Goal: Information Seeking & Learning: Learn about a topic

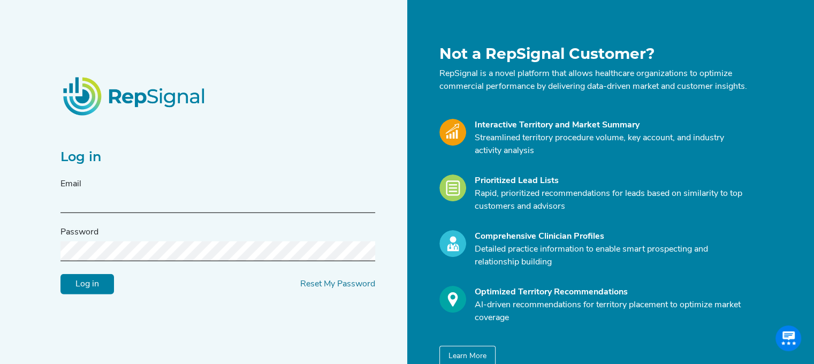
click at [179, 213] on input "text" at bounding box center [217, 203] width 315 height 20
type input "[PERSON_NAME][EMAIL_ADDRESS][PERSON_NAME][DOMAIN_NAME]"
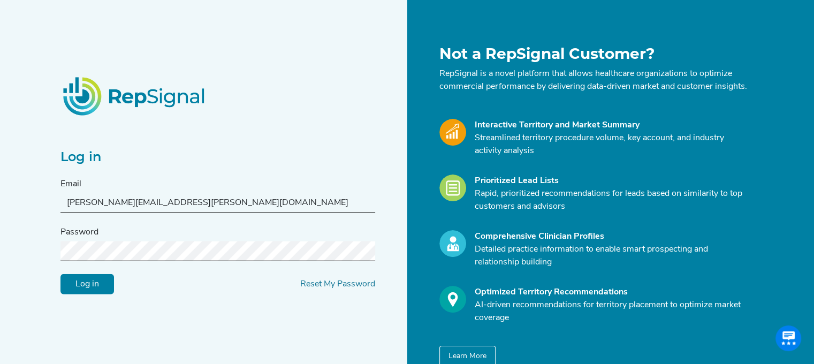
click at [60, 274] on input "Log in" at bounding box center [87, 284] width 54 height 20
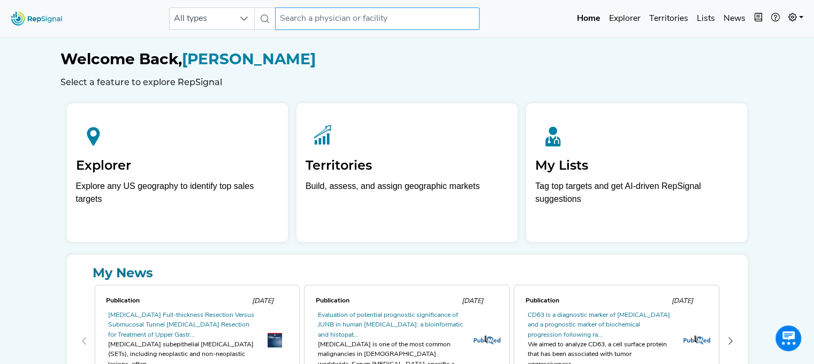
click at [381, 24] on input "text" at bounding box center [377, 18] width 204 height 22
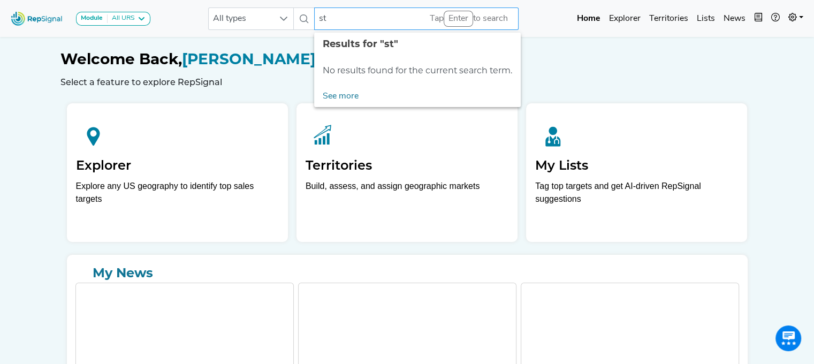
type input "s"
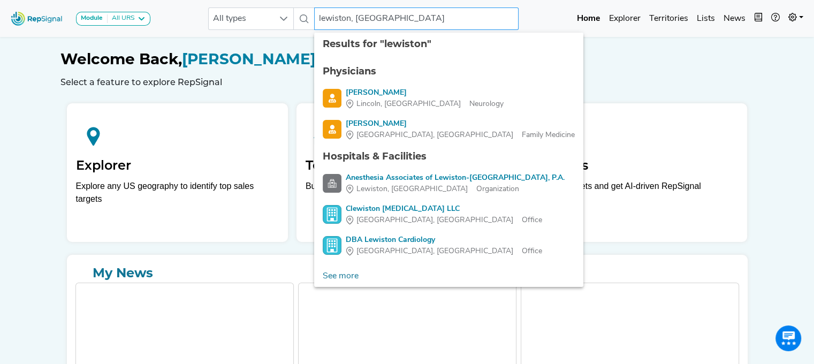
click at [381, 24] on input "lewiston, [GEOGRAPHIC_DATA]" at bounding box center [416, 18] width 204 height 22
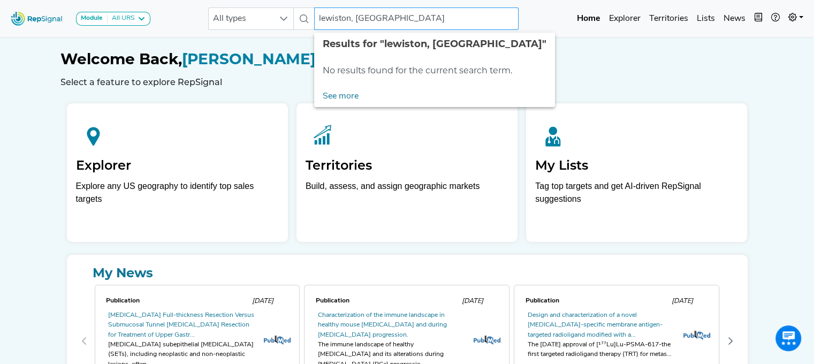
click at [334, 16] on input "lewiston, [GEOGRAPHIC_DATA]" at bounding box center [416, 18] width 204 height 22
drag, startPoint x: 334, startPoint y: 16, endPoint x: 329, endPoint y: 20, distance: 6.9
click at [329, 20] on input "lewiston, [GEOGRAPHIC_DATA]" at bounding box center [416, 18] width 204 height 22
click at [336, 18] on input "lewiston, [GEOGRAPHIC_DATA]" at bounding box center [416, 18] width 204 height 22
drag, startPoint x: 373, startPoint y: 18, endPoint x: 292, endPoint y: 22, distance: 80.4
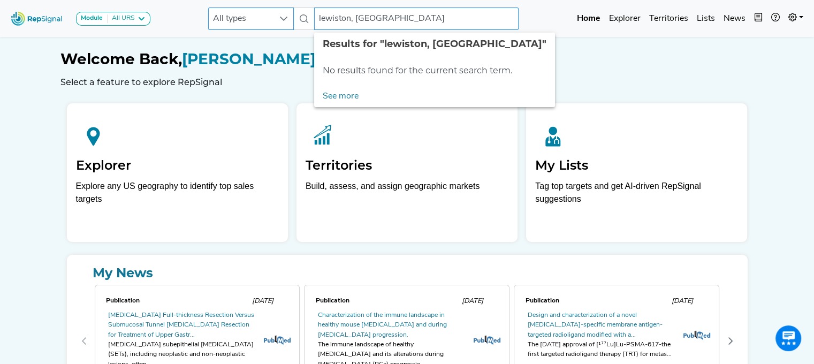
click at [292, 22] on div "All types lewiston, ID No results found" at bounding box center [363, 18] width 310 height 22
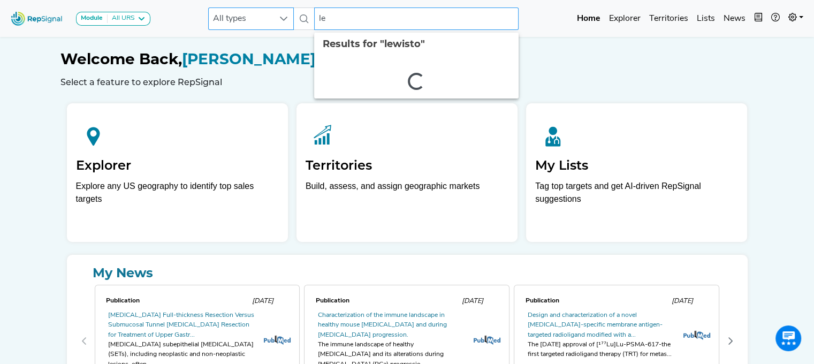
type input "l"
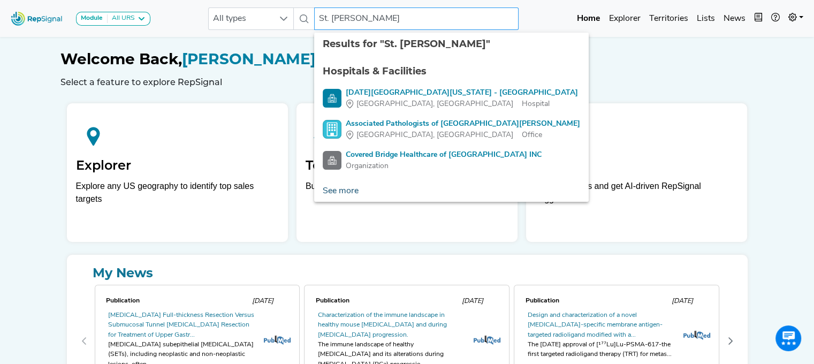
type input "St. [PERSON_NAME]"
click at [353, 196] on link "See more" at bounding box center [340, 190] width 53 height 21
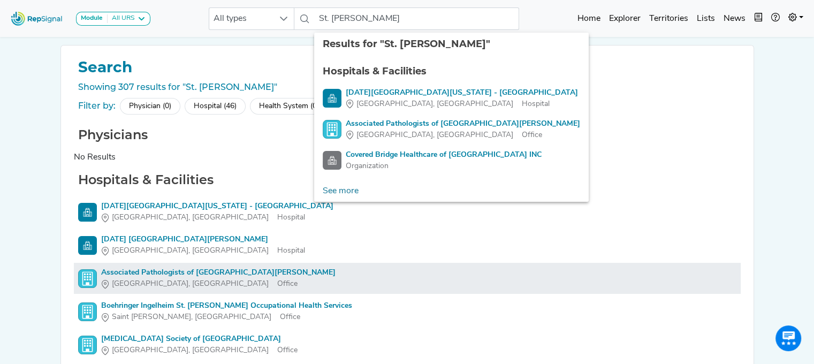
scroll to position [78, 0]
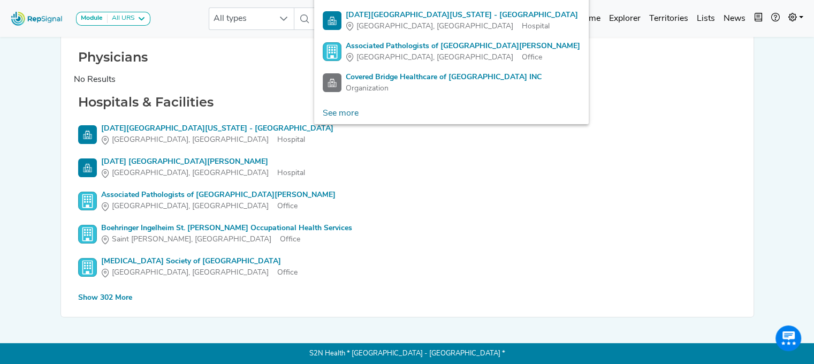
click at [119, 299] on div "Show 302 More" at bounding box center [105, 297] width 54 height 11
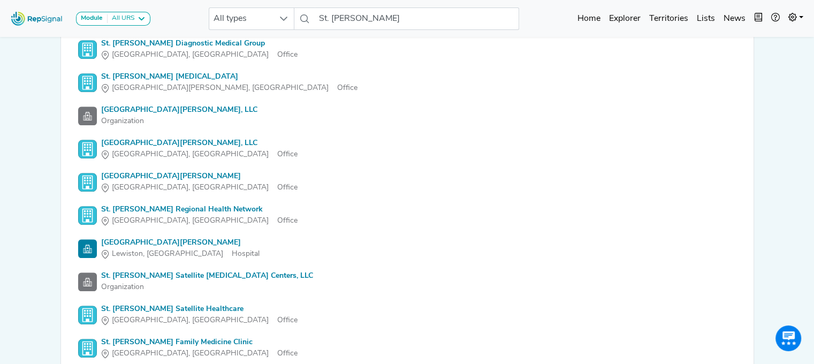
scroll to position [4747, 0]
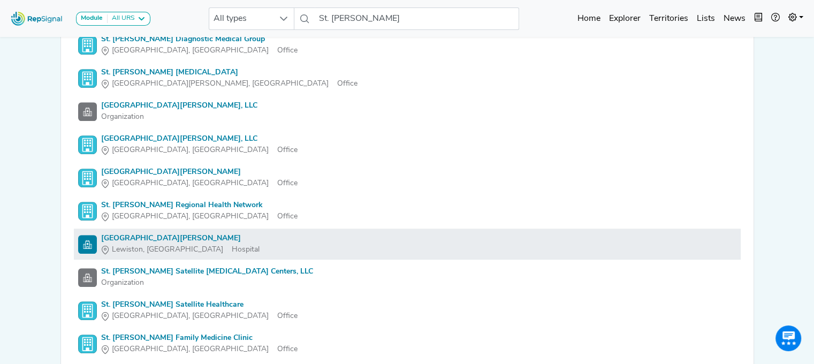
click at [173, 235] on div "[GEOGRAPHIC_DATA][PERSON_NAME]" at bounding box center [180, 238] width 158 height 11
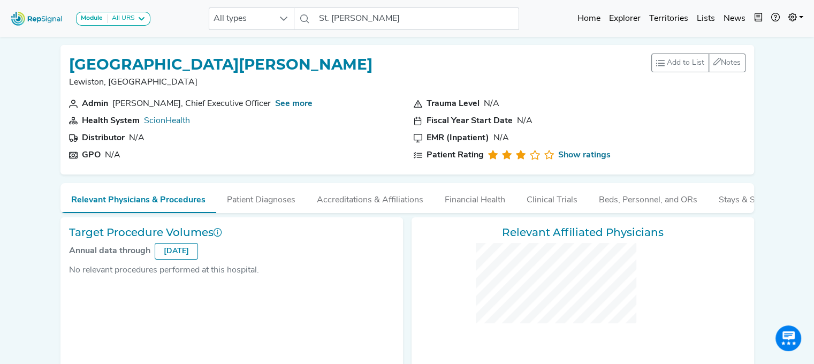
checkbox input "false"
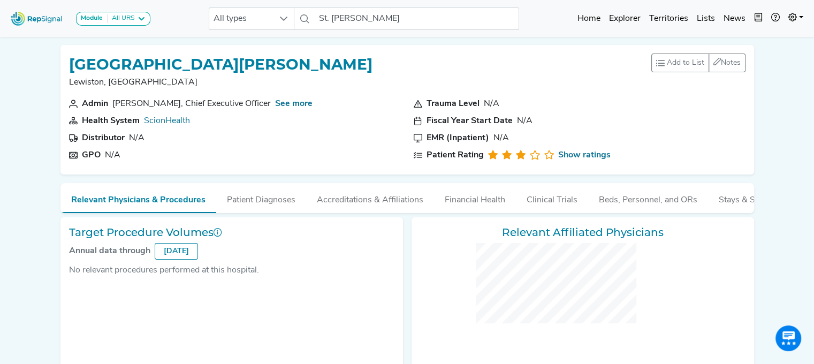
checkbox input "false"
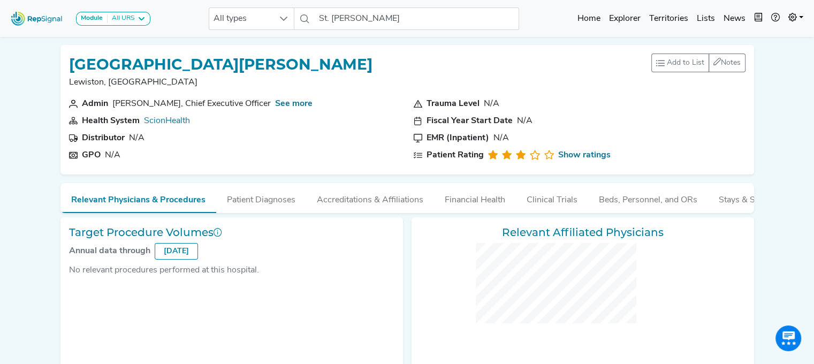
checkbox input "false"
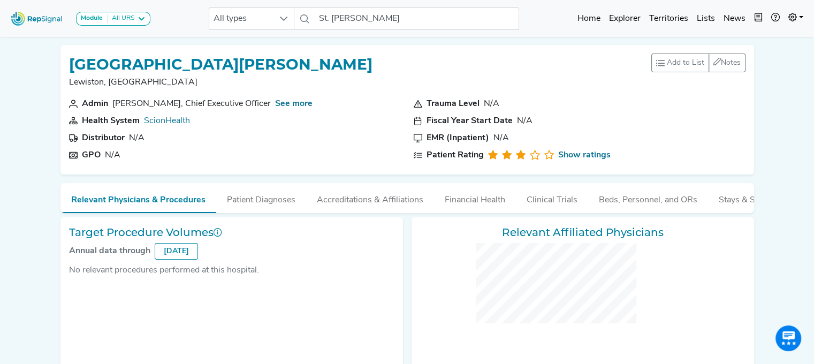
checkbox input "false"
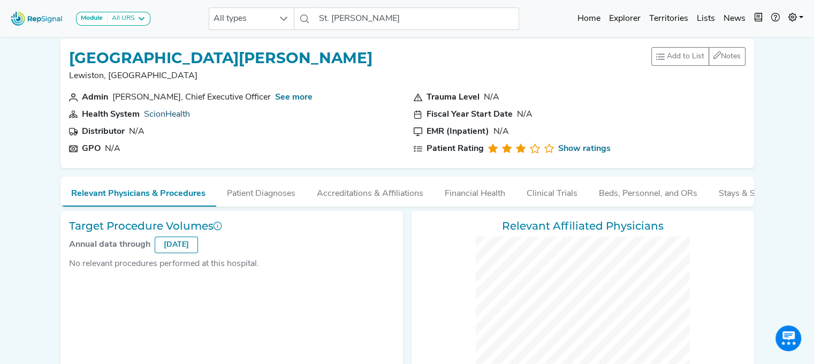
click at [171, 115] on link "ScionHealth" at bounding box center [167, 114] width 46 height 9
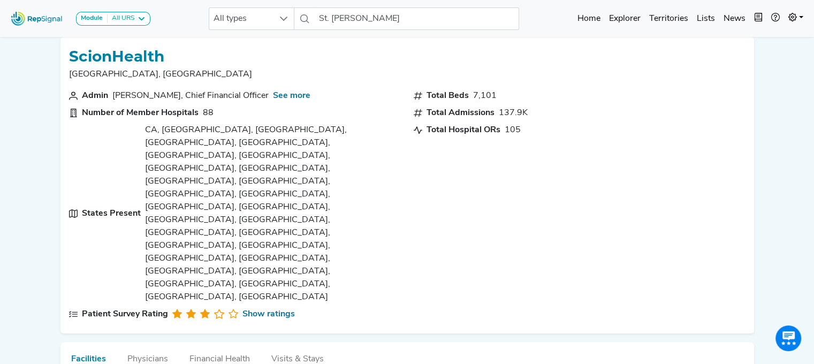
scroll to position [7, 0]
click at [224, 343] on button "Financial Health" at bounding box center [220, 357] width 82 height 29
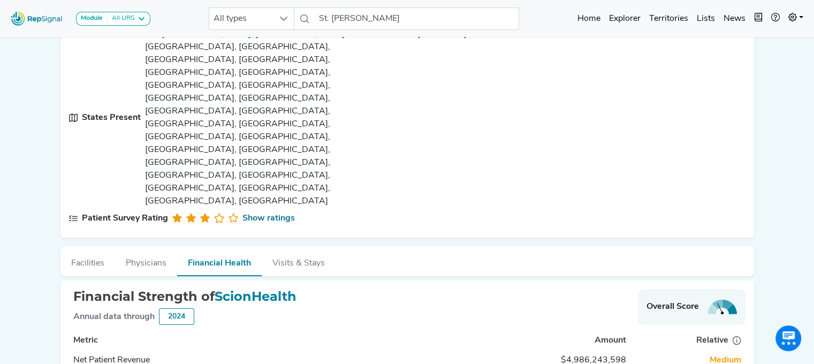
scroll to position [104, 0]
click at [288, 246] on button "Visits & Stays" at bounding box center [299, 260] width 74 height 29
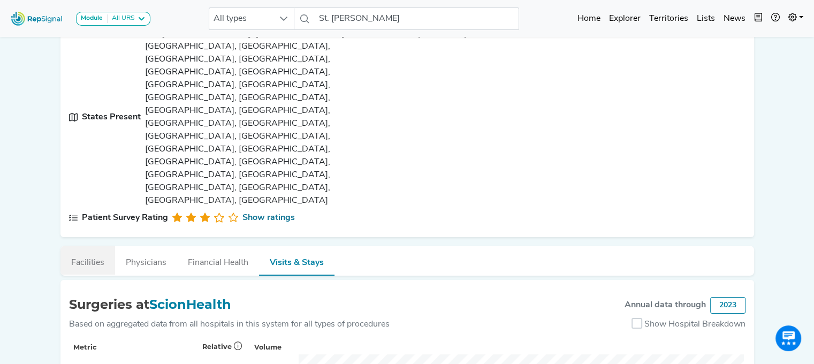
click at [92, 246] on button "Facilities" at bounding box center [87, 260] width 55 height 29
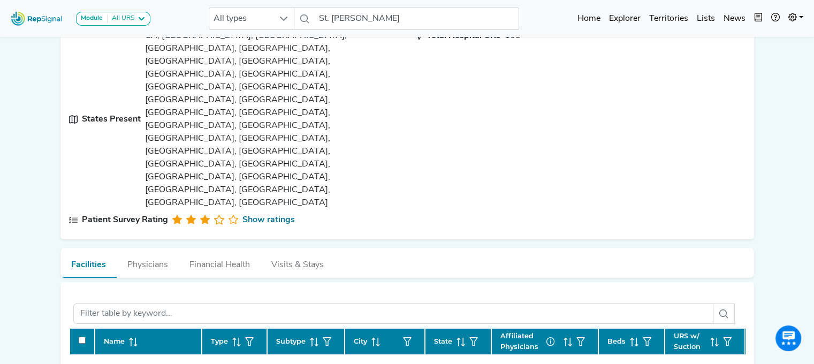
scroll to position [0, 0]
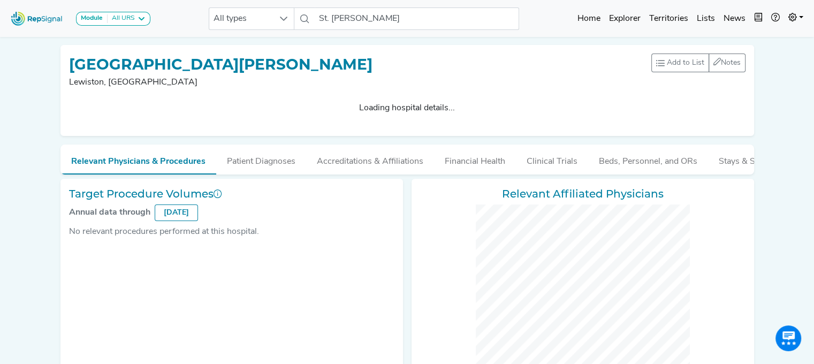
checkbox input "false"
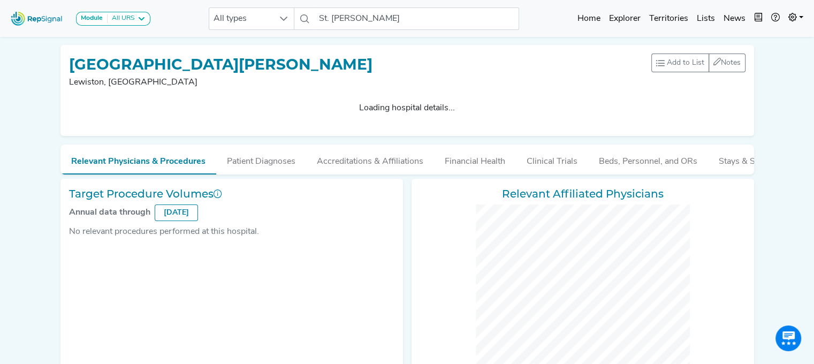
checkbox input "false"
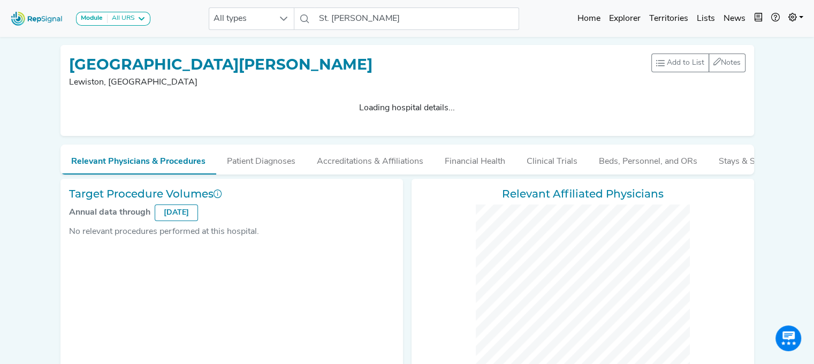
checkbox input "false"
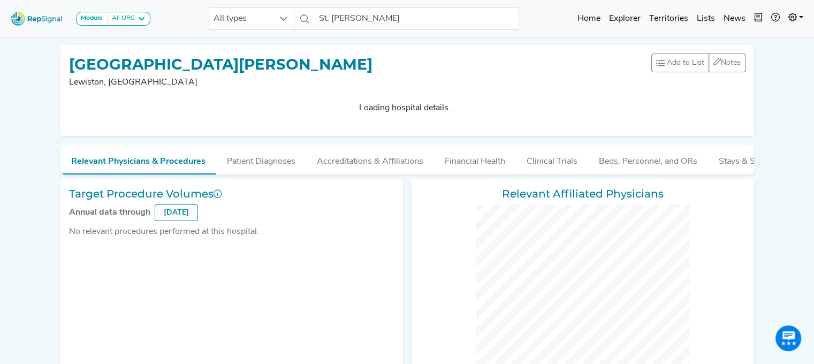
checkbox input "false"
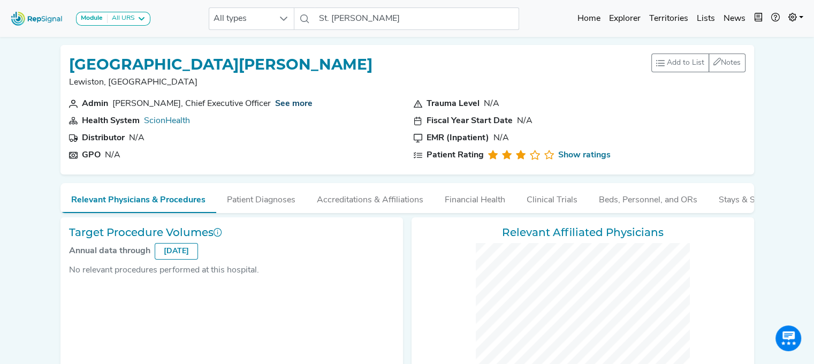
click at [306, 101] on link "See more" at bounding box center [293, 104] width 37 height 9
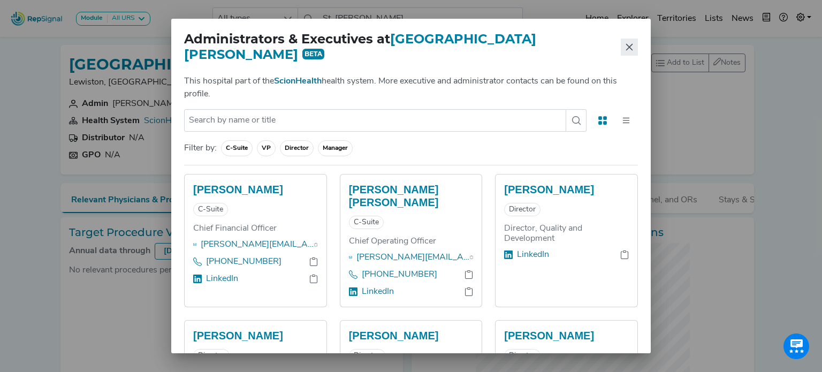
click at [626, 46] on icon "Close" at bounding box center [629, 47] width 9 height 9
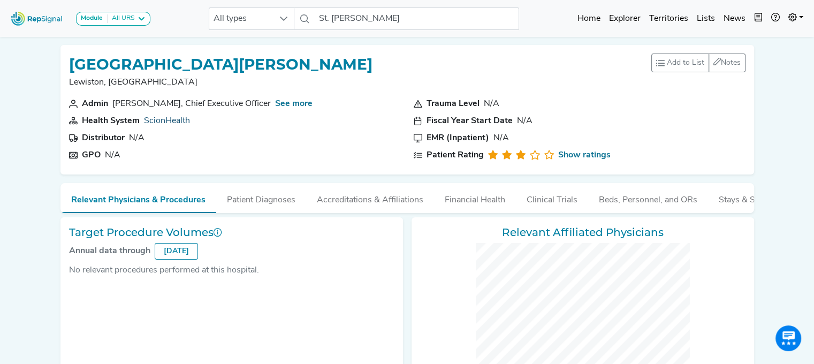
click at [173, 122] on link "ScionHealth" at bounding box center [167, 121] width 46 height 9
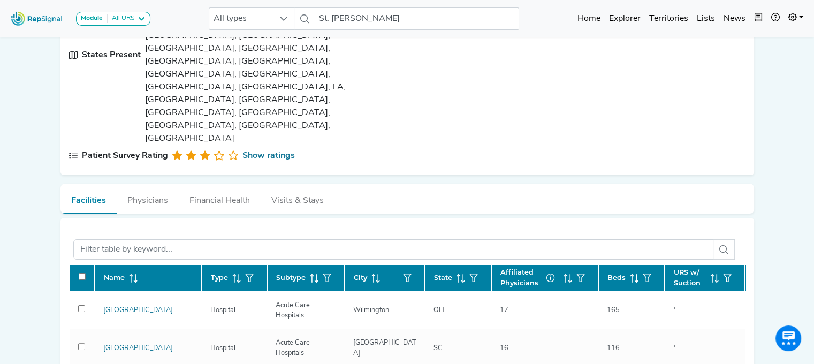
scroll to position [168, 0]
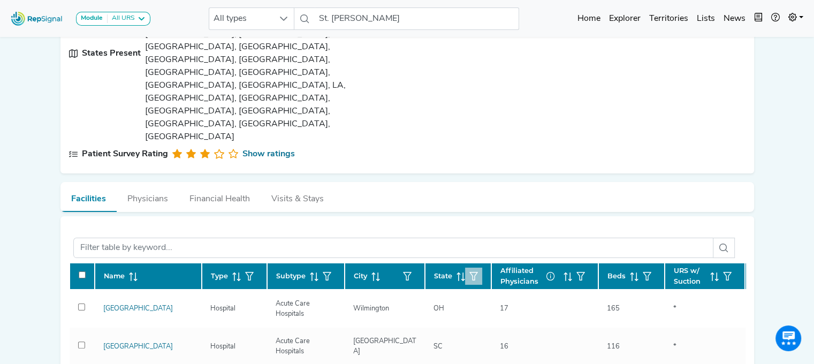
click at [465, 268] on button "button" at bounding box center [473, 276] width 17 height 17
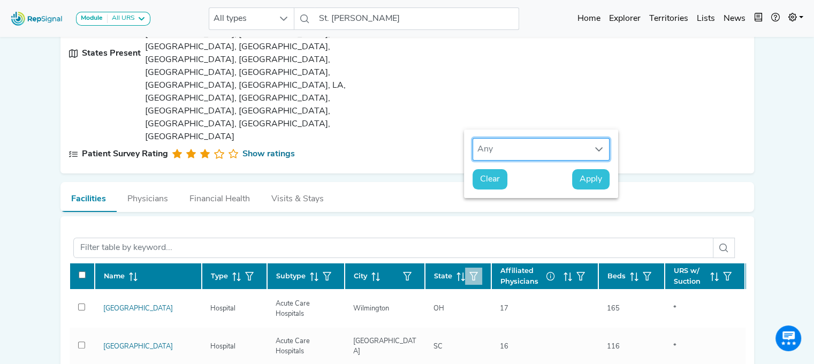
scroll to position [7, 51]
click at [457, 272] on icon at bounding box center [461, 276] width 9 height 9
click at [525, 149] on div "Any" at bounding box center [531, 149] width 116 height 21
click at [600, 151] on icon at bounding box center [599, 149] width 9 height 9
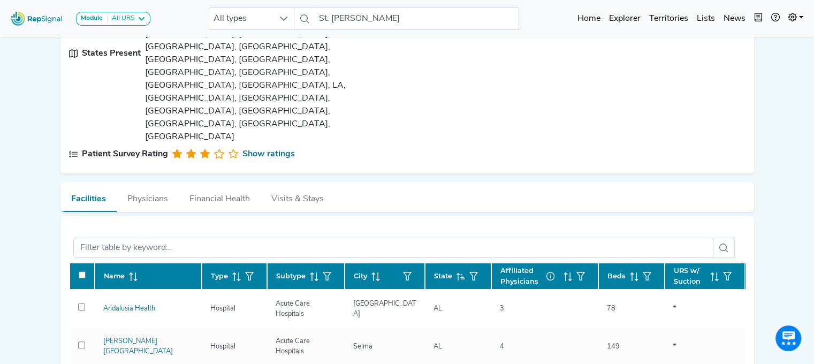
click at [492, 181] on span "Clear" at bounding box center [490, 179] width 20 height 13
click at [471, 272] on icon "button" at bounding box center [473, 276] width 9 height 9
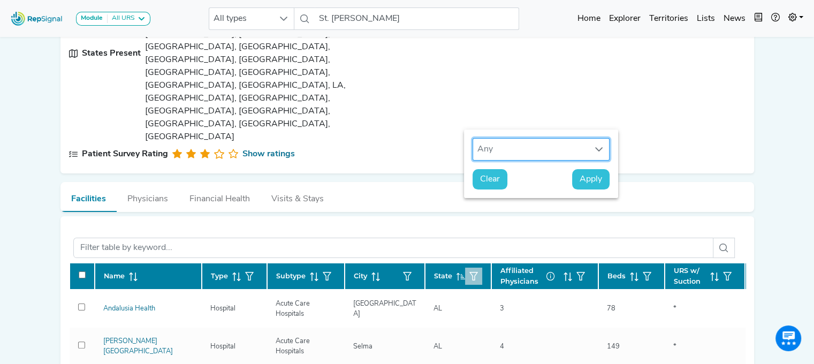
click at [518, 148] on div "Any" at bounding box center [531, 149] width 116 height 21
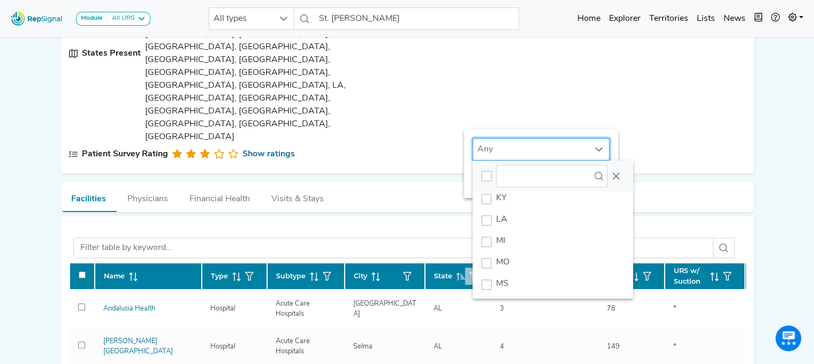
scroll to position [169, 0]
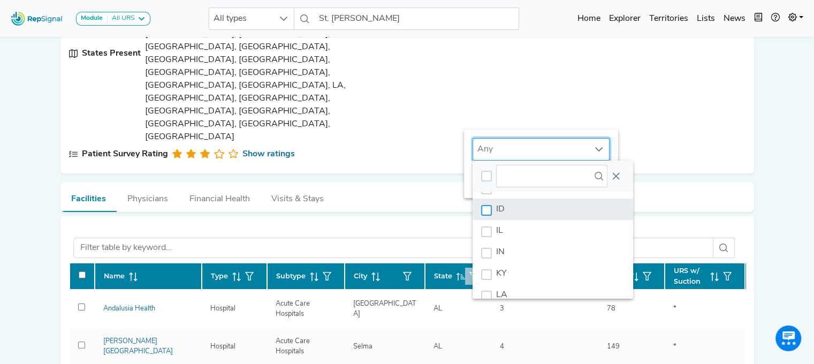
click at [484, 209] on div "ID" at bounding box center [486, 210] width 11 height 11
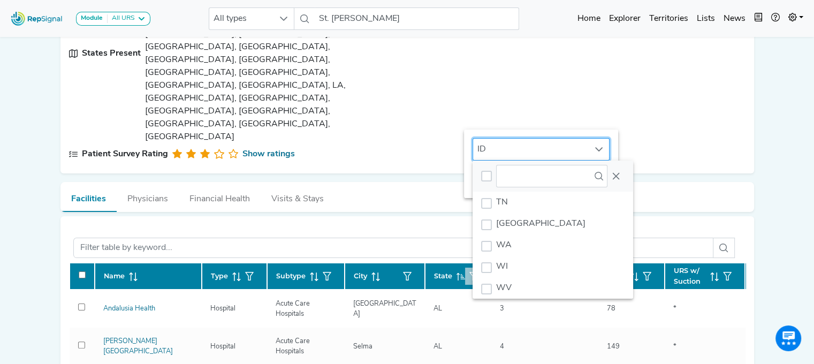
scroll to position [574, 0]
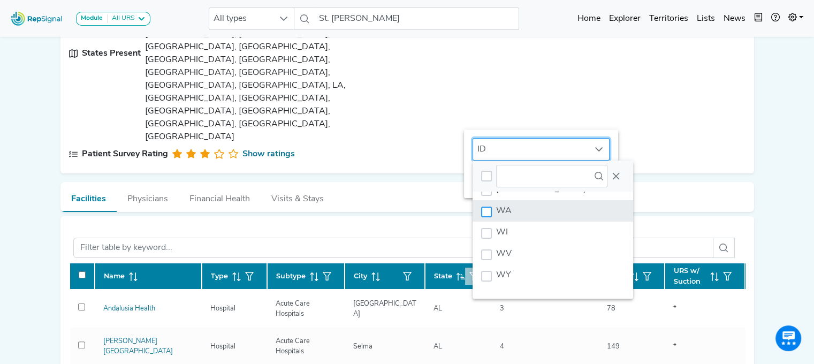
click at [488, 211] on div "WA" at bounding box center [486, 212] width 11 height 11
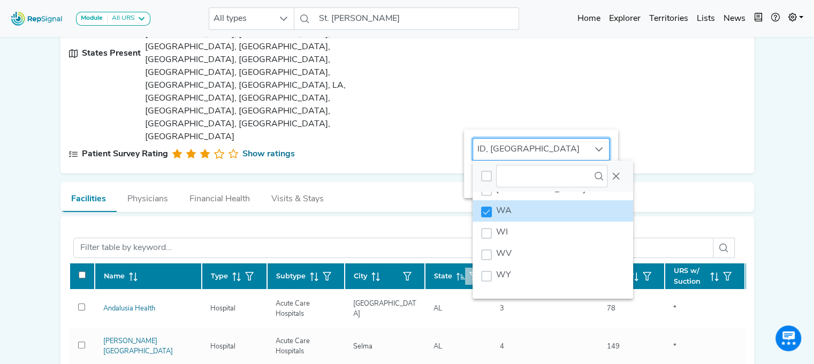
click at [599, 176] on icon at bounding box center [599, 176] width 9 height 9
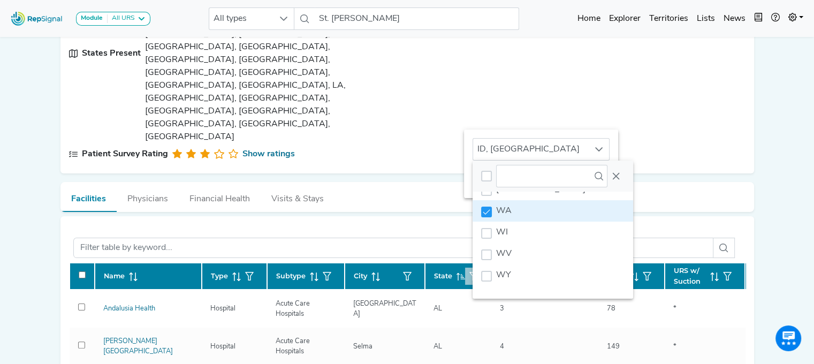
click at [473, 268] on button "button" at bounding box center [473, 276] width 17 height 17
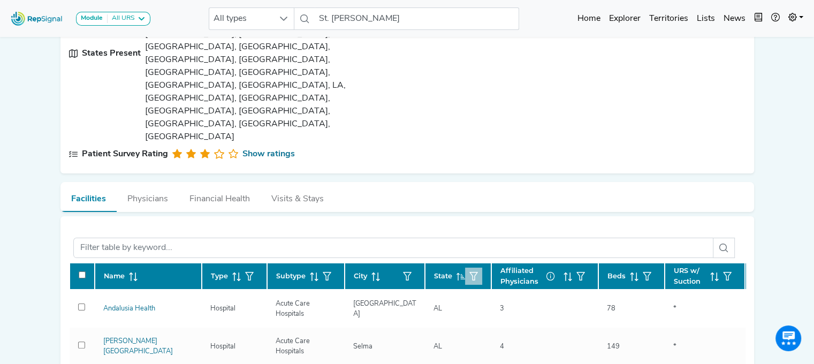
click at [473, 272] on icon "button" at bounding box center [473, 276] width 9 height 9
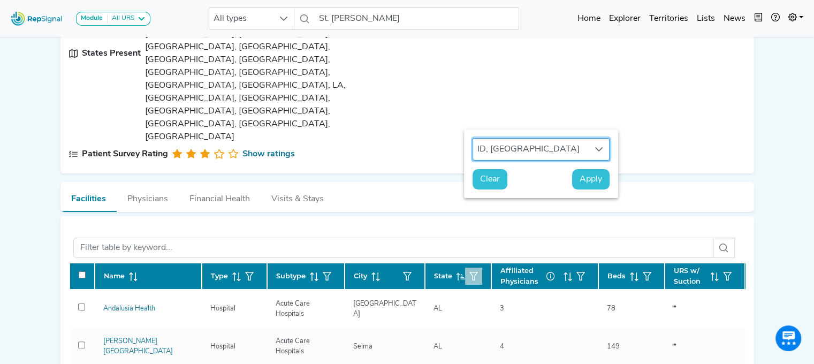
scroll to position [7, 51]
click at [585, 178] on span "Apply" at bounding box center [591, 179] width 22 height 13
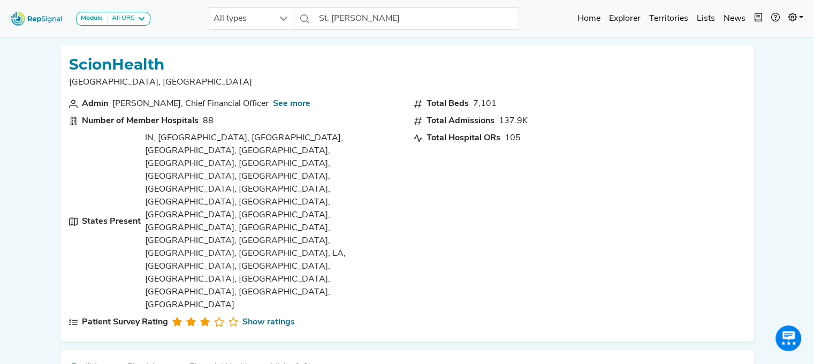
scroll to position [0, 0]
click at [217, 350] on button "Financial Health" at bounding box center [220, 364] width 82 height 29
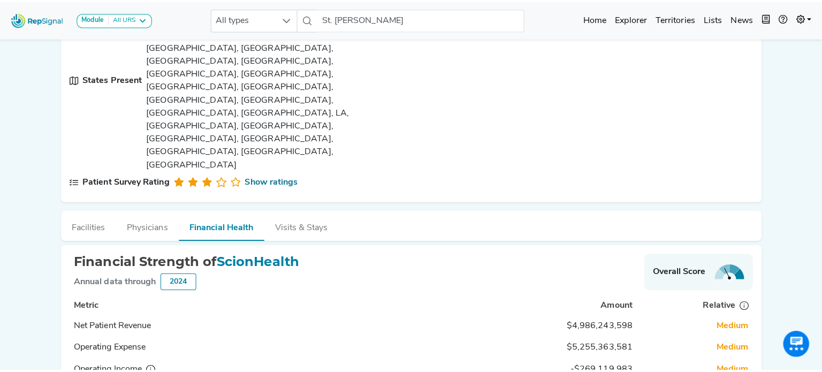
scroll to position [145, 0]
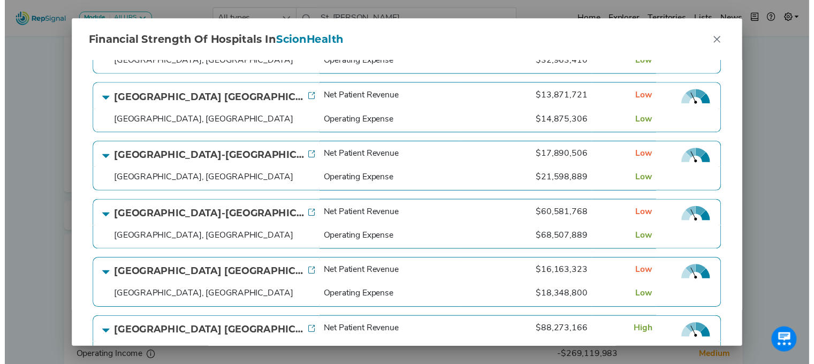
scroll to position [3220, 0]
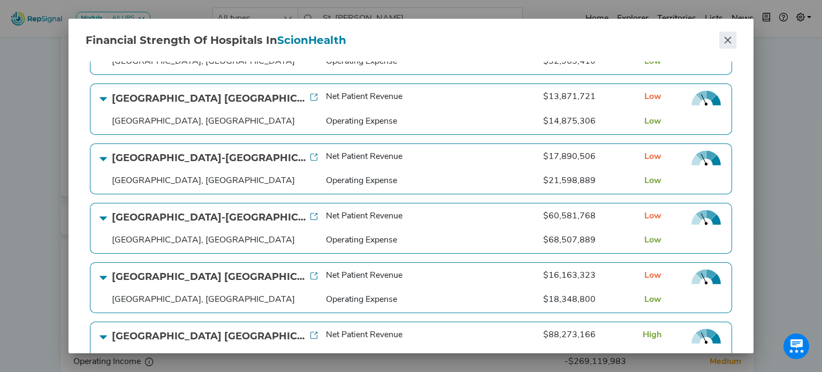
click at [724, 41] on icon "Close" at bounding box center [728, 40] width 9 height 9
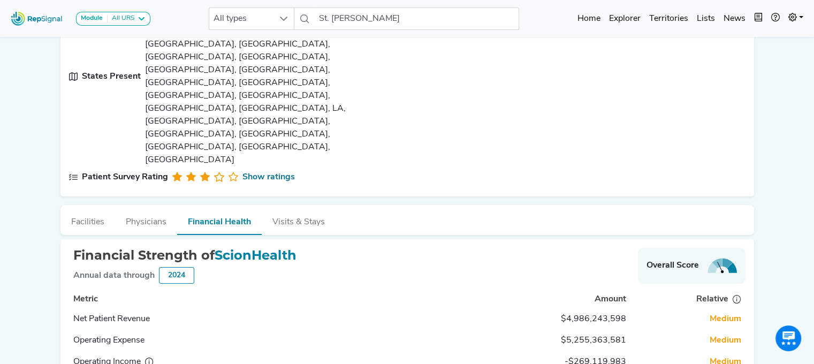
click at [473, 248] on div "Financial Strength of ScionHealth Annual data through 2024 Overall Score" at bounding box center [407, 268] width 677 height 41
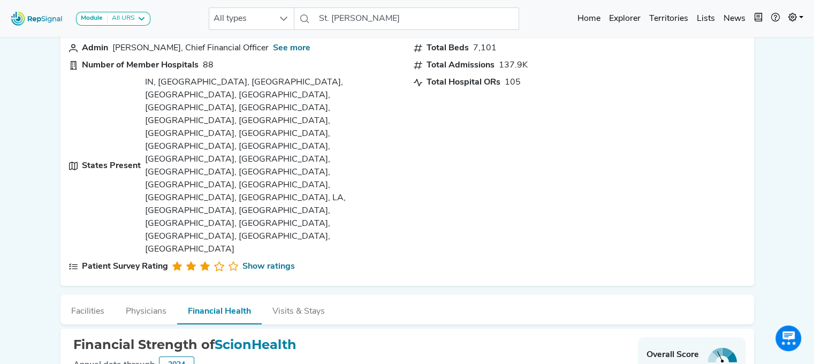
scroll to position [0, 0]
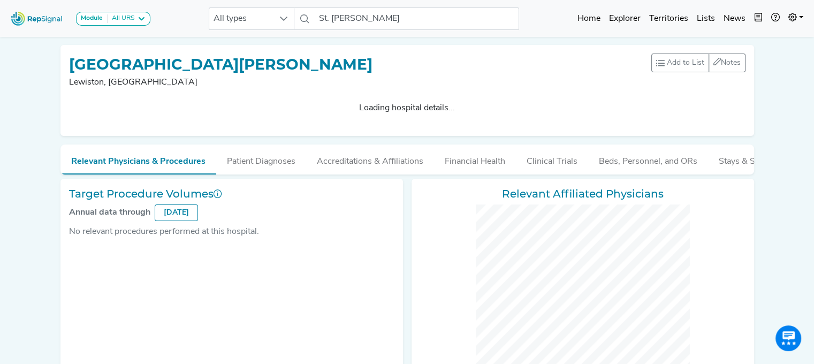
checkbox input "false"
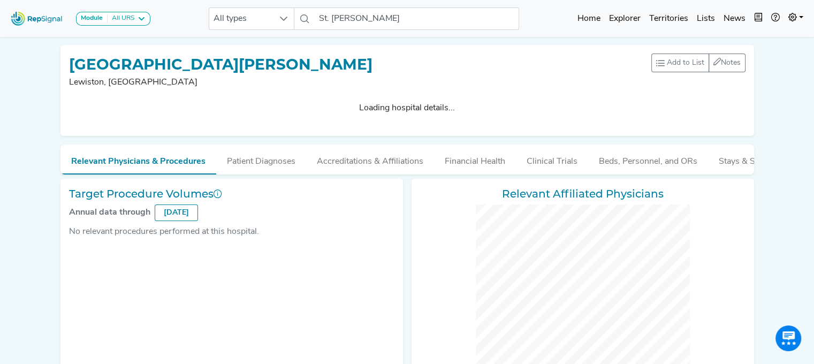
checkbox input "false"
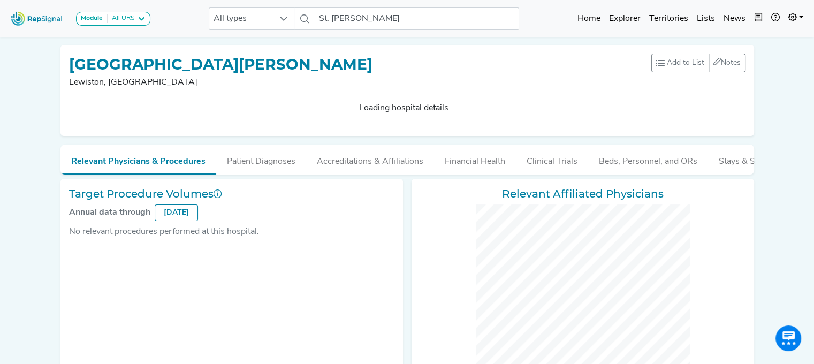
checkbox input "false"
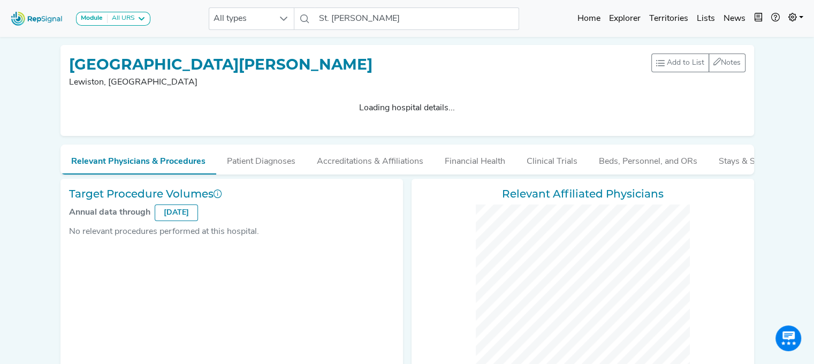
checkbox input "false"
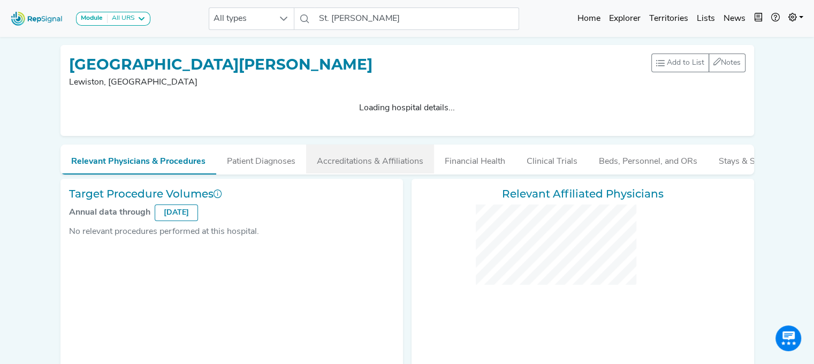
checkbox input "false"
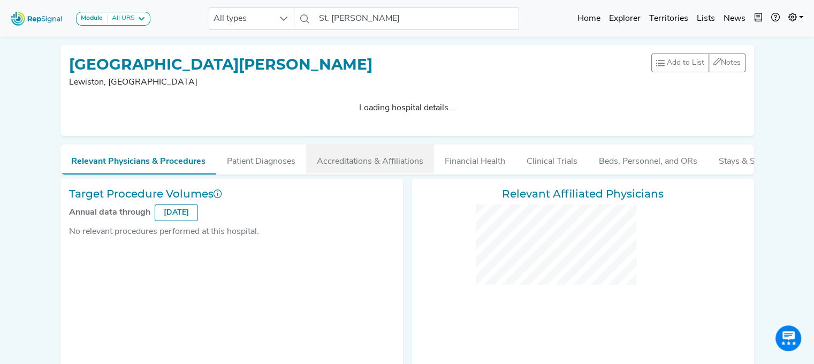
checkbox input "false"
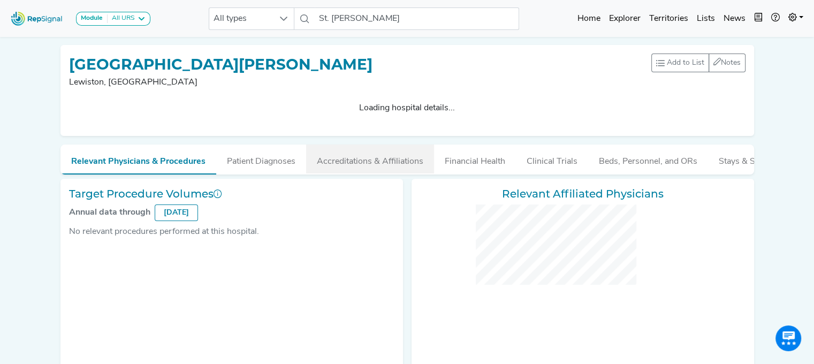
checkbox input "false"
click at [362, 161] on button "Accreditations & Affiliations" at bounding box center [370, 159] width 128 height 29
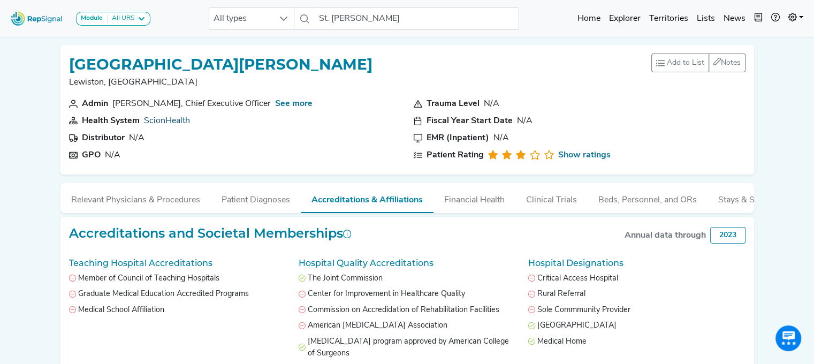
click at [173, 119] on link "ScionHealth" at bounding box center [167, 121] width 46 height 9
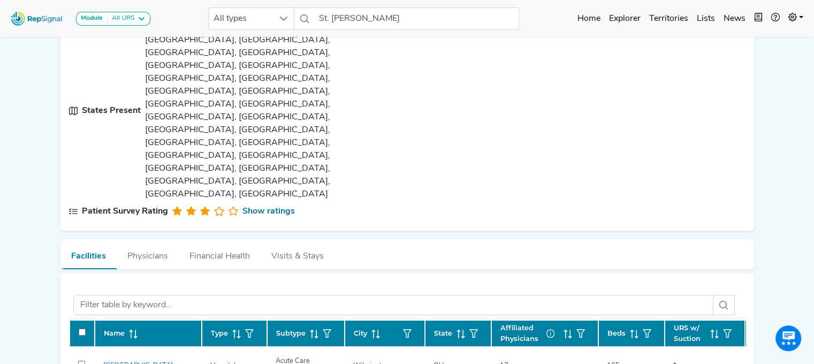
scroll to position [111, 0]
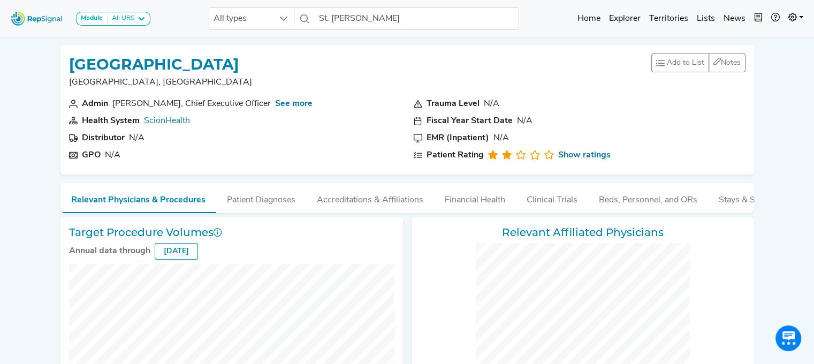
checkbox input "false"
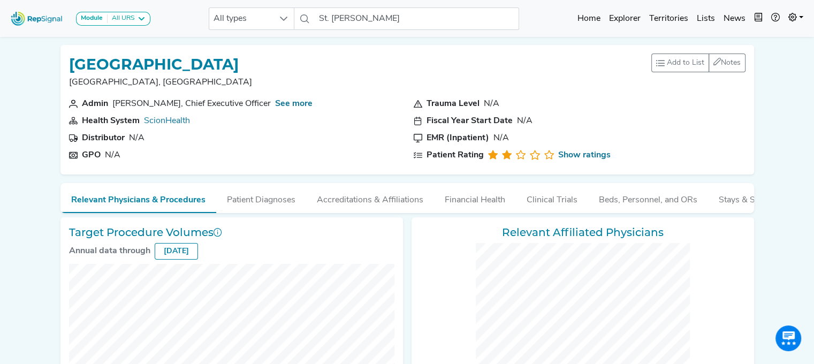
checkbox input "false"
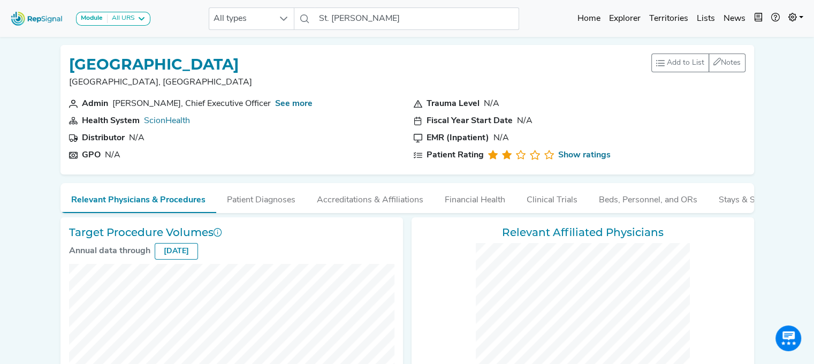
checkbox input "false"
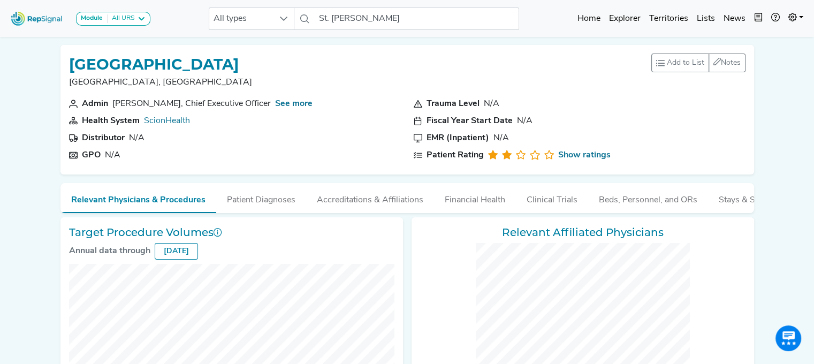
checkbox input "false"
